Goal: Answer question/provide support

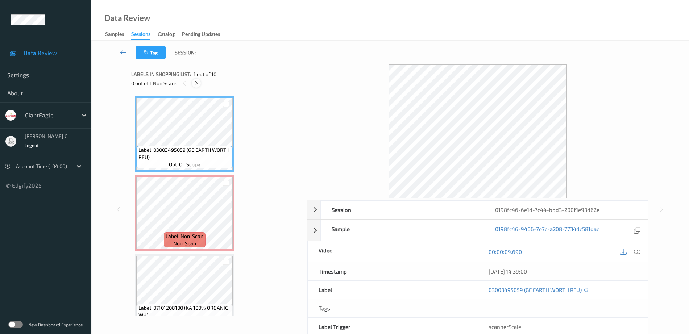
click at [193, 82] on icon at bounding box center [196, 83] width 6 height 7
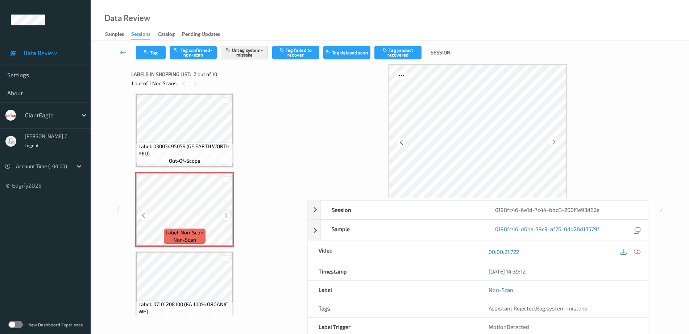
click at [225, 215] on icon at bounding box center [226, 215] width 6 height 7
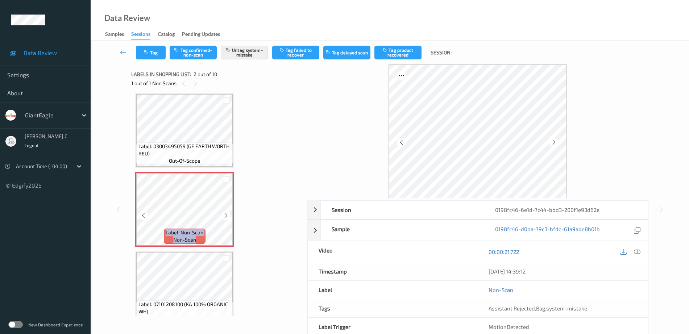
click at [225, 215] on icon at bounding box center [226, 215] width 6 height 7
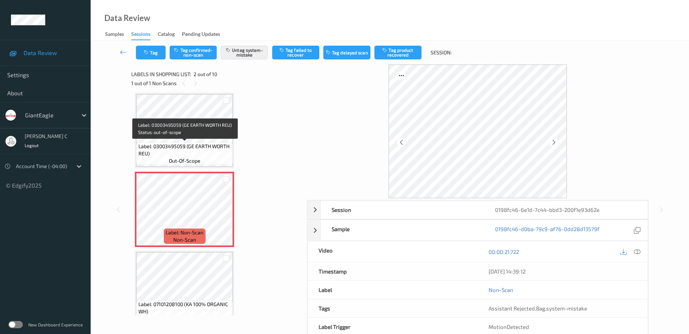
click at [195, 147] on span "Label: 03003495059 (GE EARTH WORTH REU)" at bounding box center [184, 150] width 93 height 14
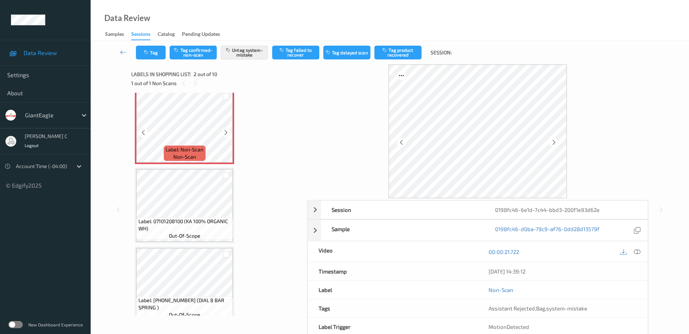
scroll to position [91, 0]
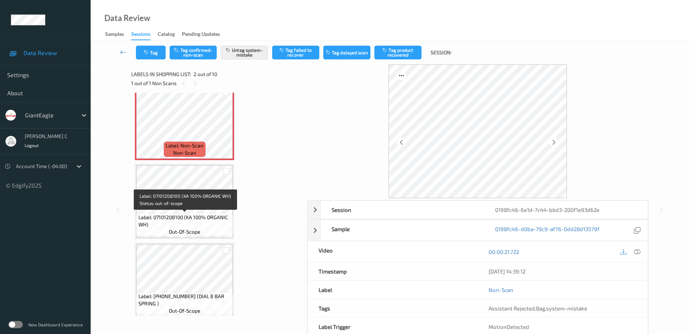
click at [201, 226] on span "Label: 07101208100 (KA 100% ORGANIC WH)" at bounding box center [184, 221] width 93 height 14
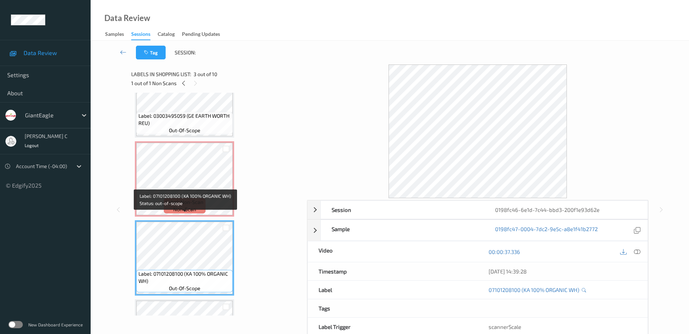
scroll to position [0, 0]
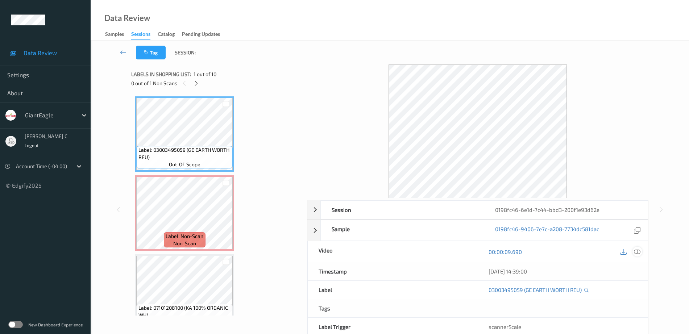
click at [636, 251] on icon at bounding box center [637, 252] width 7 height 7
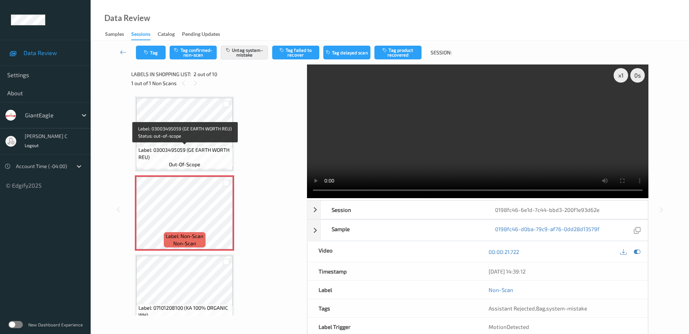
click at [184, 153] on span "Label: 03003495059 (GE EARTH WORTH REU)" at bounding box center [184, 153] width 93 height 14
click at [172, 162] on span "out-of-scope" at bounding box center [185, 164] width 32 height 7
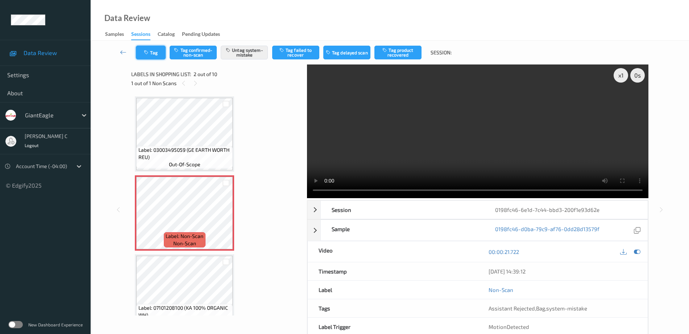
click at [138, 48] on button "Tag" at bounding box center [151, 53] width 30 height 14
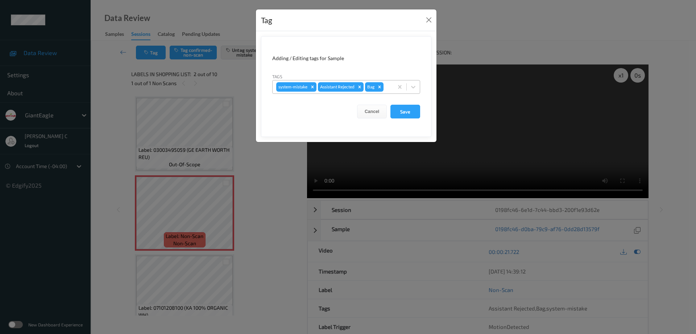
click at [392, 86] on div "system-mistake Assistant Rejected Bag" at bounding box center [332, 87] width 121 height 12
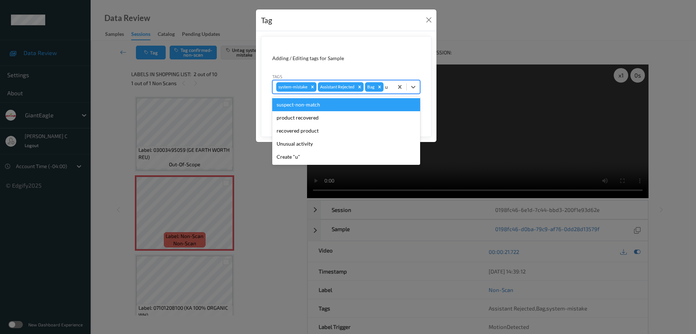
type input "un"
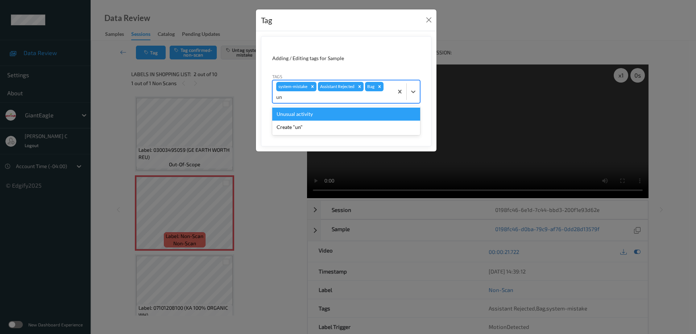
click at [292, 114] on div "Unusual activity" at bounding box center [346, 114] width 148 height 13
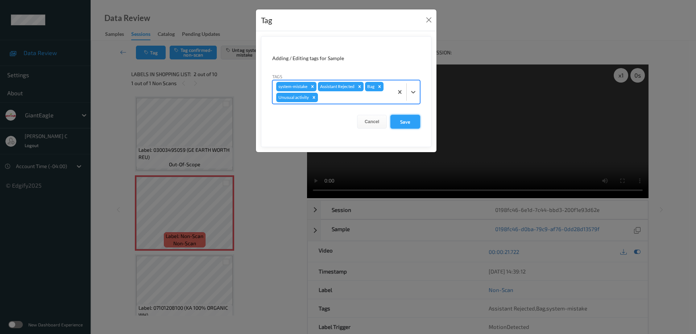
click at [390, 122] on button "Save" at bounding box center [405, 122] width 30 height 14
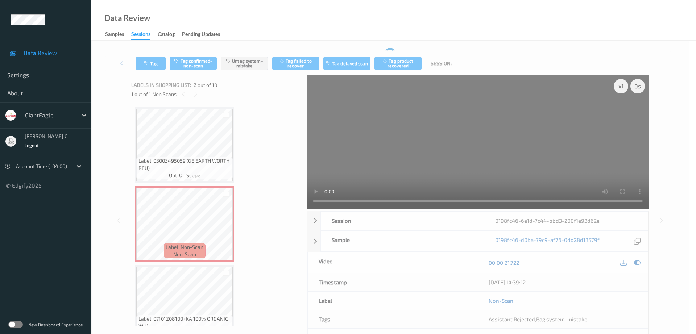
click at [394, 119] on form "Adding / Editing tags for Sample Tags system-mistake Assistant Rejected Bag Can…" at bounding box center [346, 68] width 170 height 101
